Goal: Check status

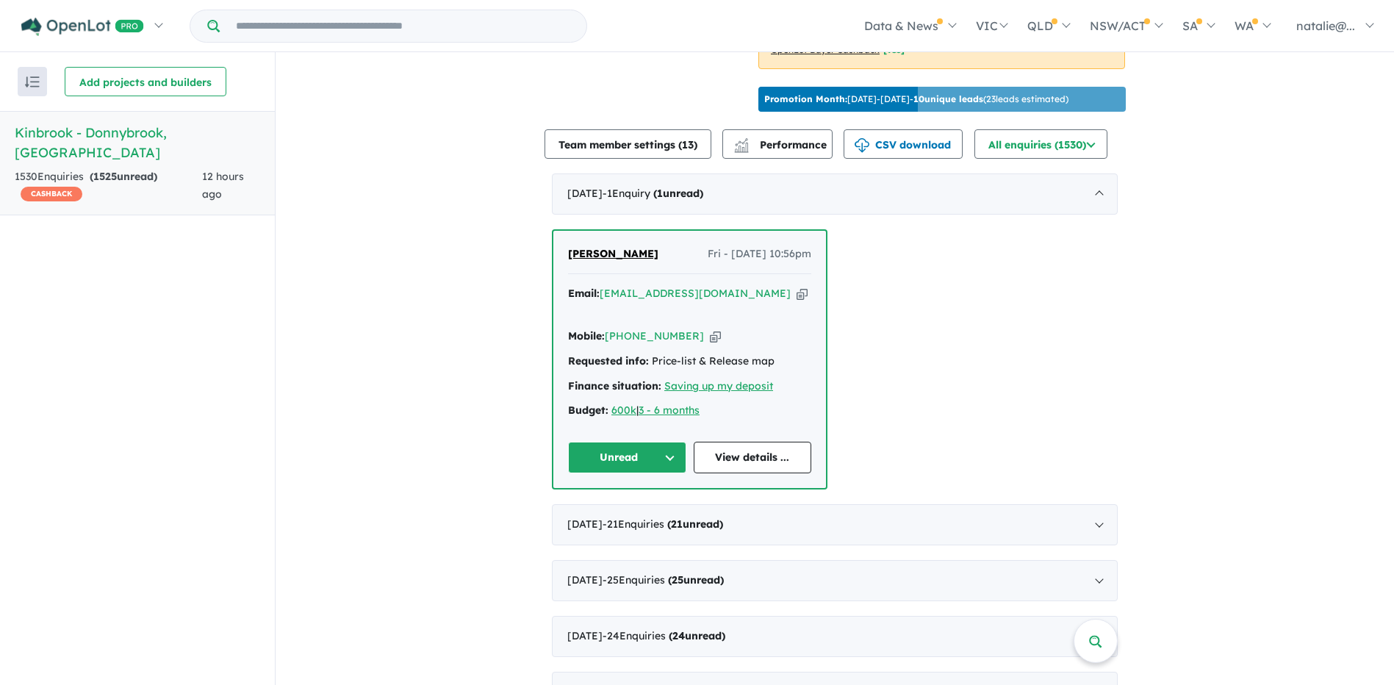
scroll to position [514, 0]
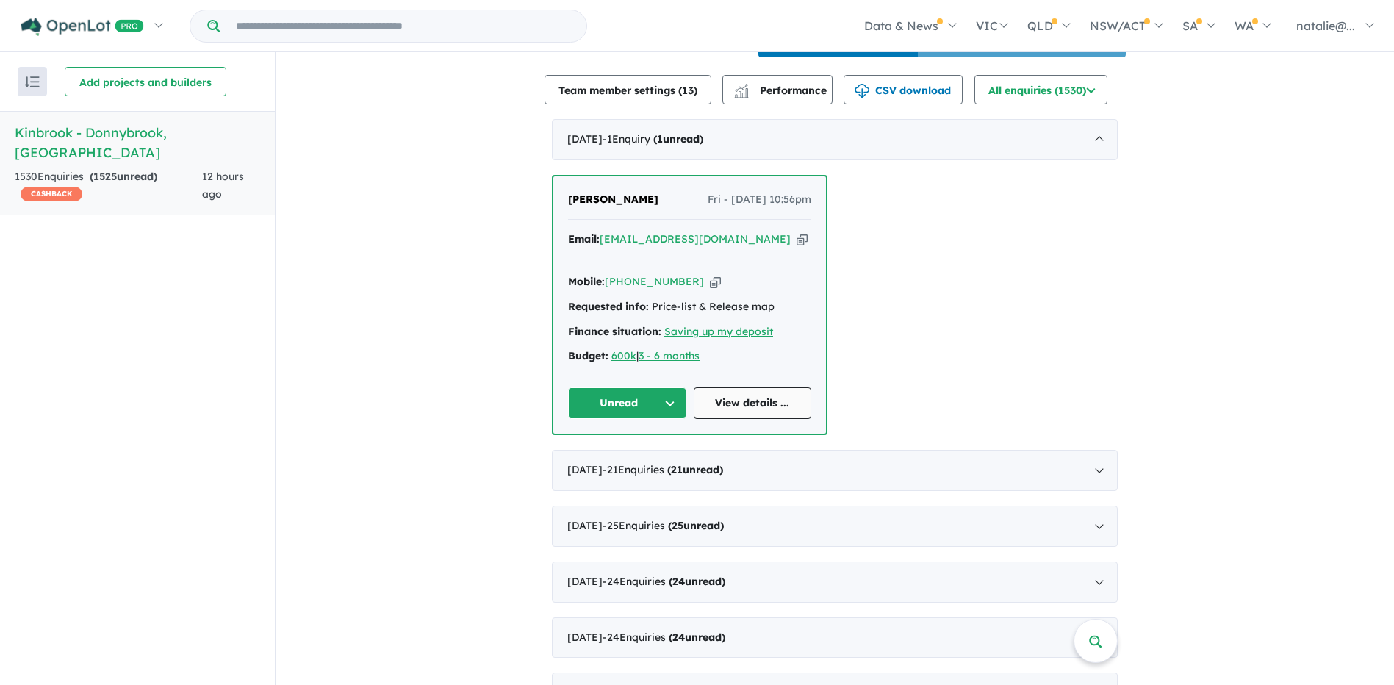
click at [759, 415] on link "View details ..." at bounding box center [753, 403] width 118 height 32
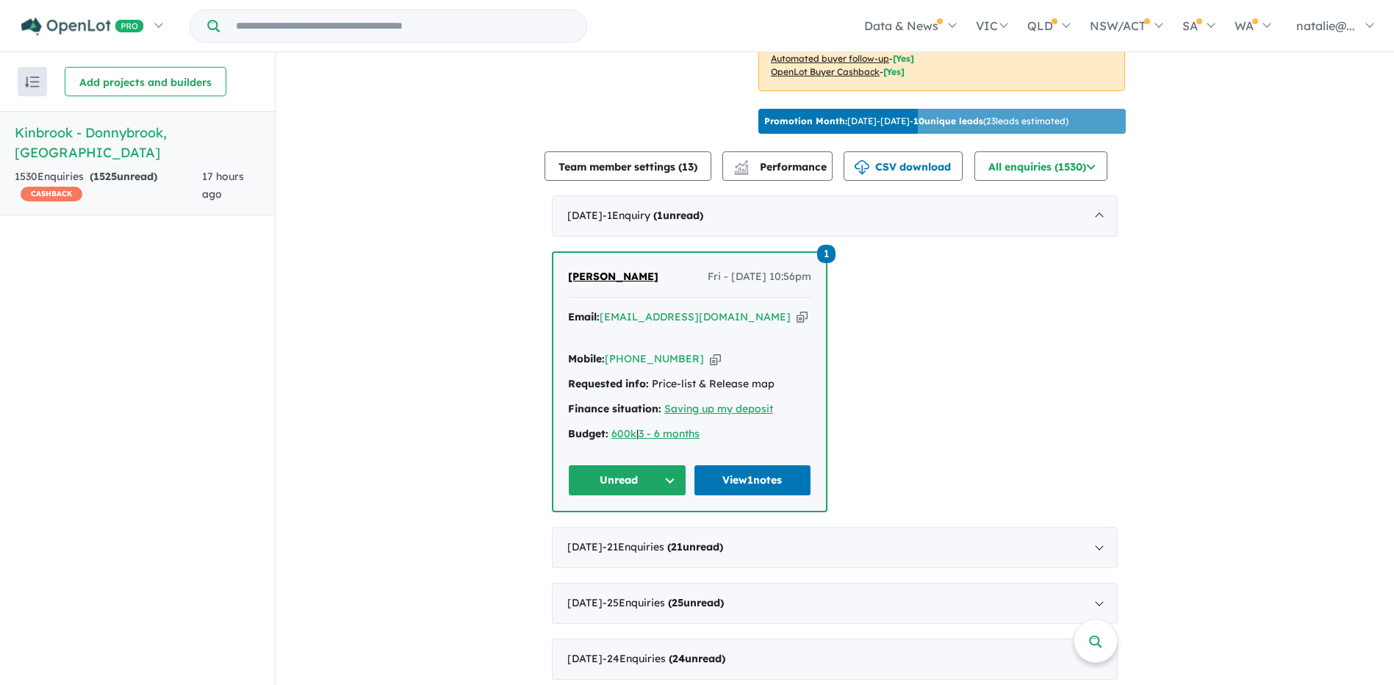
scroll to position [441, 0]
